Goal: Check status: Check status

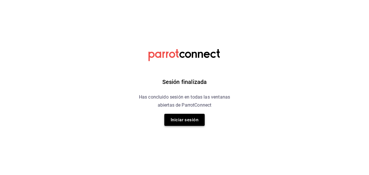
click at [186, 119] on button "Iniciar sesión" at bounding box center [184, 120] width 40 height 12
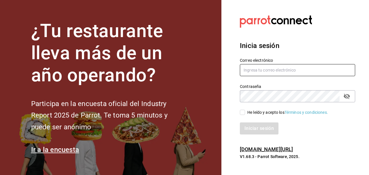
type input "ventas@reynarestaurante.com"
click at [242, 111] on input "He leído y acepto los Términos y condiciones." at bounding box center [242, 112] width 5 height 5
checkbox input "true"
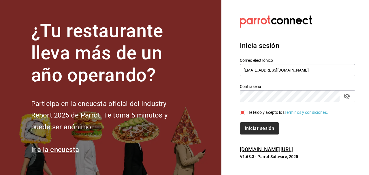
click at [260, 129] on button "Iniciar sesión" at bounding box center [259, 129] width 39 height 12
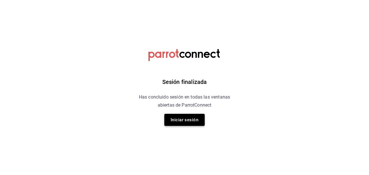
click at [184, 116] on button "Iniciar sesión" at bounding box center [184, 120] width 40 height 12
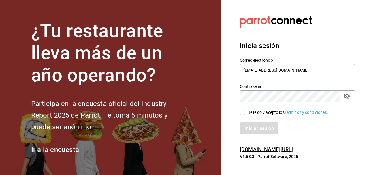
click at [242, 112] on input "He leído y acepto los Términos y condiciones." at bounding box center [242, 112] width 5 height 5
checkbox input "true"
click at [256, 128] on button "Iniciar sesión" at bounding box center [259, 129] width 39 height 12
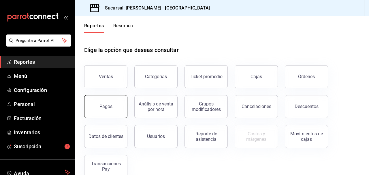
click at [103, 103] on button "Pagos" at bounding box center [105, 106] width 43 height 23
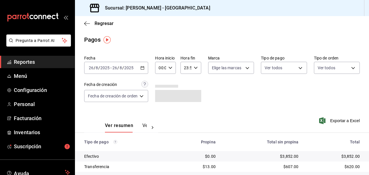
click at [143, 68] on icon "button" at bounding box center [142, 68] width 4 height 4
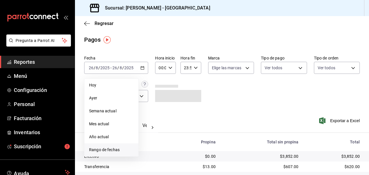
click at [117, 150] on span "Rango de fechas" at bounding box center [111, 150] width 45 height 6
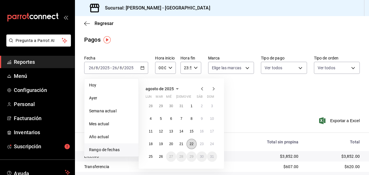
click at [191, 144] on abbr "22" at bounding box center [192, 144] width 4 height 4
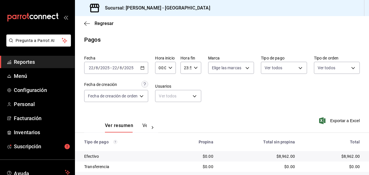
scroll to position [37, 0]
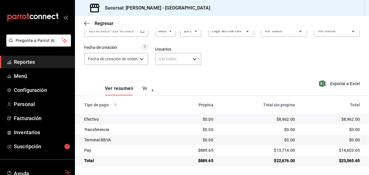
click at [33, 61] on span "Reportes" at bounding box center [42, 62] width 56 height 8
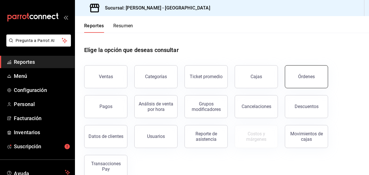
click at [307, 72] on button "Órdenes" at bounding box center [306, 76] width 43 height 23
